Goal: Use online tool/utility: Use online tool/utility

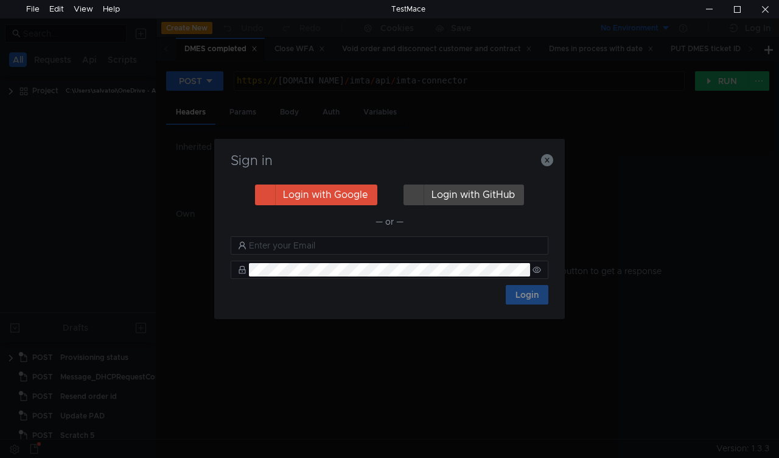
click at [541, 159] on nz-notification "Trial expired You use the free version of TestMace. Advanced features are avail…" at bounding box center [648, 92] width 234 height 155
click at [546, 161] on icon "button" at bounding box center [547, 160] width 12 height 12
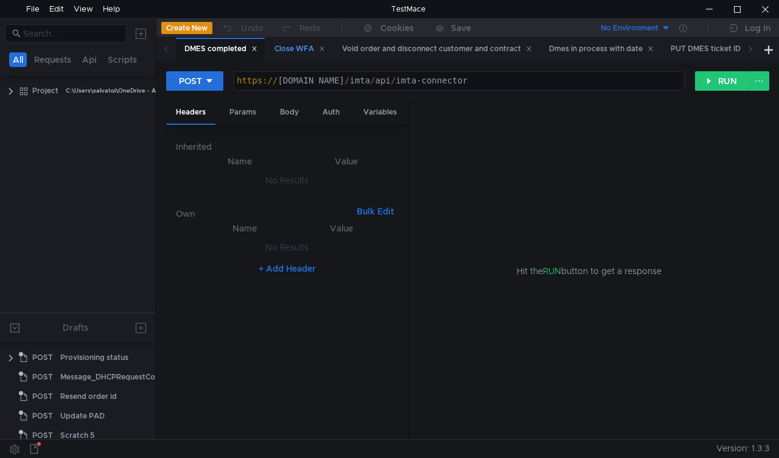
click at [306, 49] on div "Close WFA" at bounding box center [300, 49] width 51 height 13
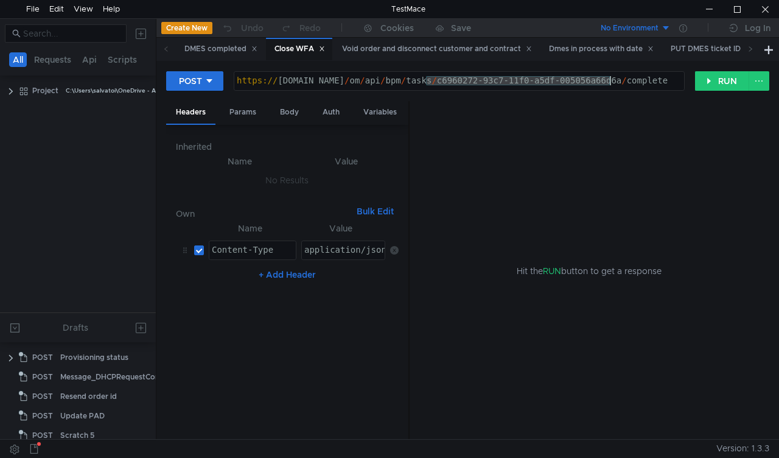
drag, startPoint x: 425, startPoint y: 80, endPoint x: 611, endPoint y: 83, distance: 186.3
click at [611, 83] on div "https:// mbx.dfni.nl / om / api / bpm / tasks / c6960272-93c7-11f0-a5df-005056a…" at bounding box center [459, 89] width 450 height 27
paste textarea "161fea58-93d6"
type textarea "https://mbx.dfni.nl/om/api/bpm/tasks/161fea58-93d6-11f0-a5df-005056a66d6a/compl…"
click at [712, 84] on button "RUN" at bounding box center [722, 80] width 54 height 19
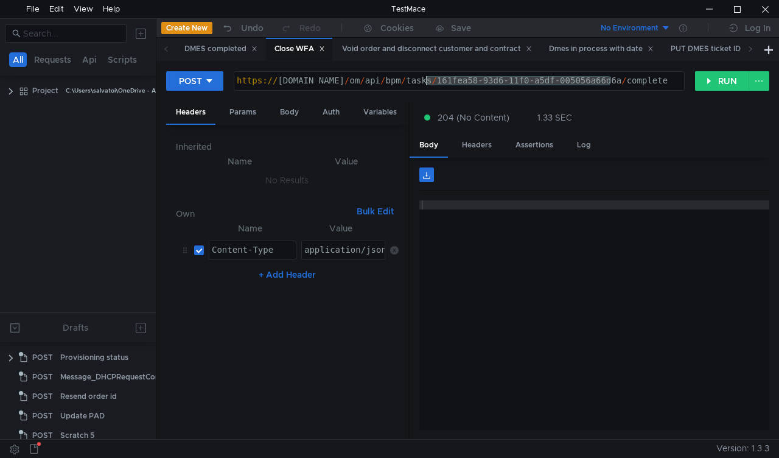
drag, startPoint x: 610, startPoint y: 77, endPoint x: 424, endPoint y: 82, distance: 185.7
click at [424, 82] on div "https:// mbx.dfni.nl / om / api / bpm / tasks / 161fea58-93d6-11f0-a5df-005056a…" at bounding box center [459, 89] width 450 height 27
paste textarea "a16be68f-93a7-11f0-b75b-005056a64e09"
click at [645, 69] on div "POST https://mbx.dfni.nl/om/api/bpm/tasks/a16be68f-93a7-11f0-b75b-005056a64e09/…" at bounding box center [467, 250] width 623 height 378
drag, startPoint x: 699, startPoint y: 87, endPoint x: 764, endPoint y: 114, distance: 71.2
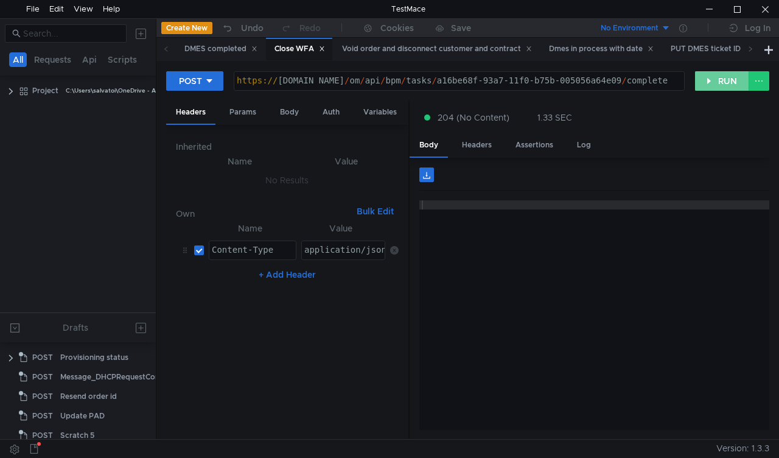
click at [699, 86] on button "RUN" at bounding box center [722, 80] width 54 height 19
drag, startPoint x: 608, startPoint y: 77, endPoint x: 424, endPoint y: 75, distance: 184.4
click at [424, 75] on div "https:// mbx.dfni.nl / om / api / bpm / tasks / a16be68f-93a7-11f0-b75b-005056a…" at bounding box center [459, 81] width 450 height 18
paste textarea "20451a94-9466-11f0-b60f-005056a6d44f"
type textarea "https://mbx.dfni.nl/om/api/bpm/tasks/20451a94-9466-11f0-b60f-005056a6d44f/compl…"
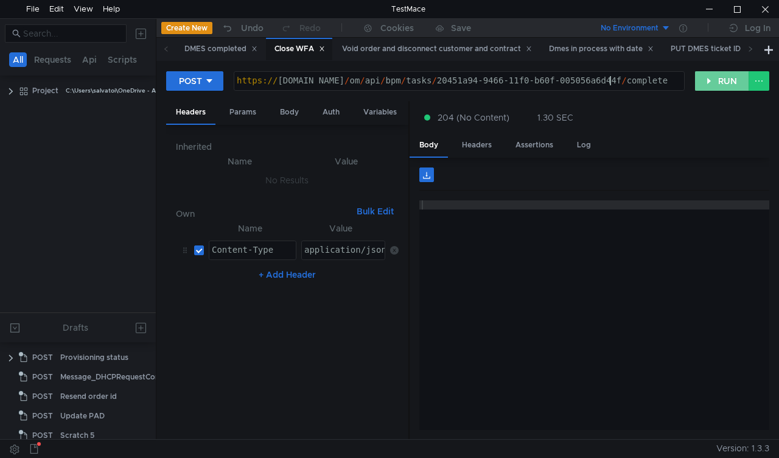
click at [704, 83] on button "RUN" at bounding box center [722, 80] width 54 height 19
drag, startPoint x: 424, startPoint y: 80, endPoint x: 611, endPoint y: 79, distance: 186.9
click at [611, 79] on div "https:// mbx.dfni.nl / om / api / bpm / tasks / 20451a94-9466-11f0-b60f-005056a…" at bounding box center [459, 89] width 450 height 27
paste textarea "dee91ebf-9466-11f0-8a04-005056a66d6a"
click at [710, 85] on button "RUN" at bounding box center [722, 80] width 54 height 19
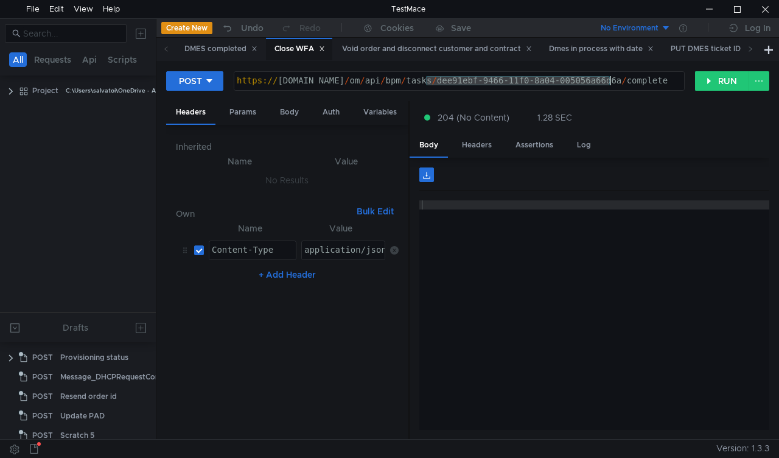
drag, startPoint x: 427, startPoint y: 78, endPoint x: 612, endPoint y: 78, distance: 185.0
click at [612, 78] on div "https:// mbx.dfni.nl / om / api / bpm / tasks / dee91ebf-9466-11f0-8a04-005056a…" at bounding box center [459, 89] width 450 height 27
paste textarea "523b103b-9467"
type textarea "https://mbx.dfni.nl/om/api/bpm/tasks/523b103b-9467-11f0-8a04-005056a66d6a/compl…"
click at [702, 83] on button "RUN" at bounding box center [722, 80] width 54 height 19
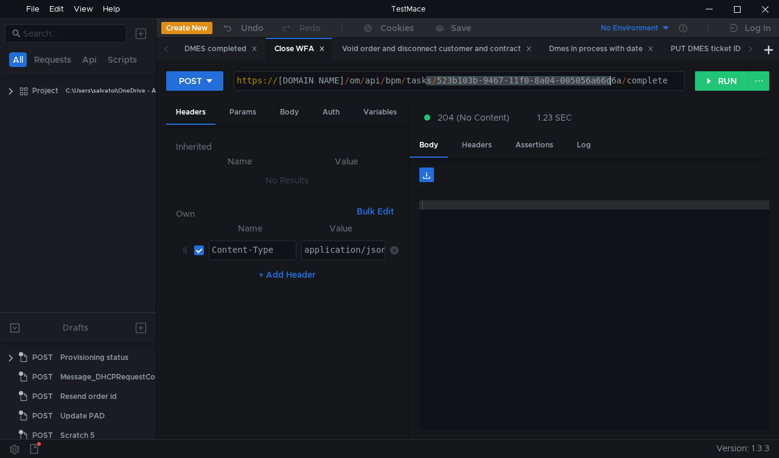
drag, startPoint x: 488, startPoint y: 86, endPoint x: 609, endPoint y: 79, distance: 121.3
click at [609, 79] on div "https:// mbx.dfni.nl / om / api / bpm / tasks / 523b103b-9467-11f0-8a04-005056a…" at bounding box center [459, 89] width 450 height 27
paste textarea "91c95b30-9467-11f0-bcd2-005056a64e09"
type textarea "[URL][DOMAIN_NAME]"
click at [715, 83] on button "RUN" at bounding box center [722, 80] width 54 height 19
